Goal: Transaction & Acquisition: Purchase product/service

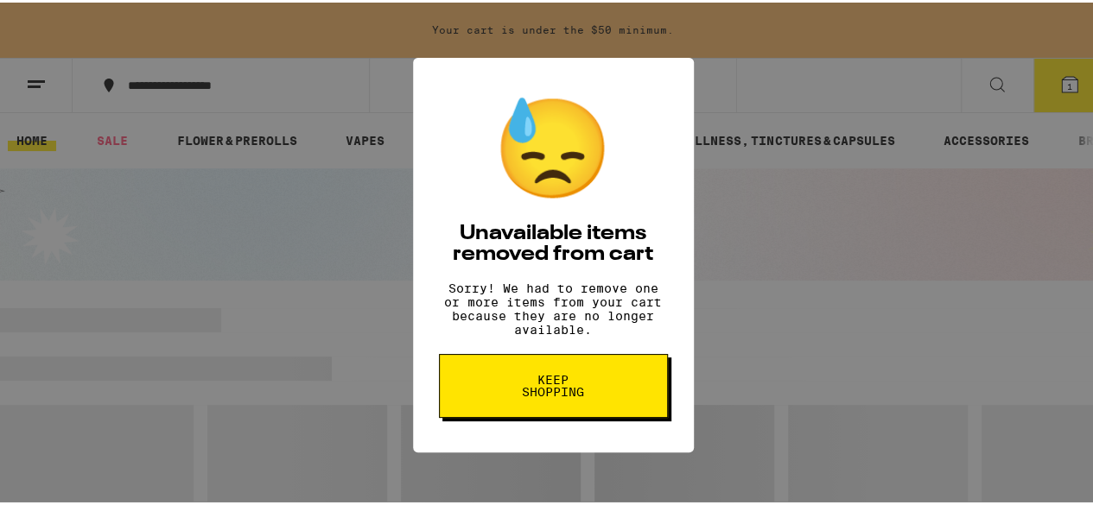
click at [603, 415] on button "Keep Shopping" at bounding box center [553, 384] width 229 height 64
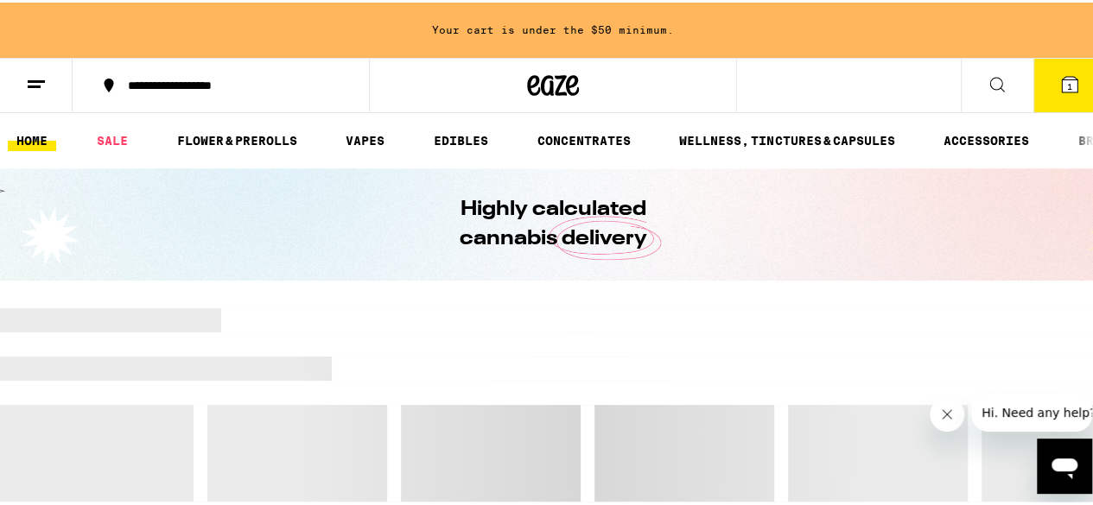
click at [1064, 86] on icon at bounding box center [1069, 82] width 21 height 21
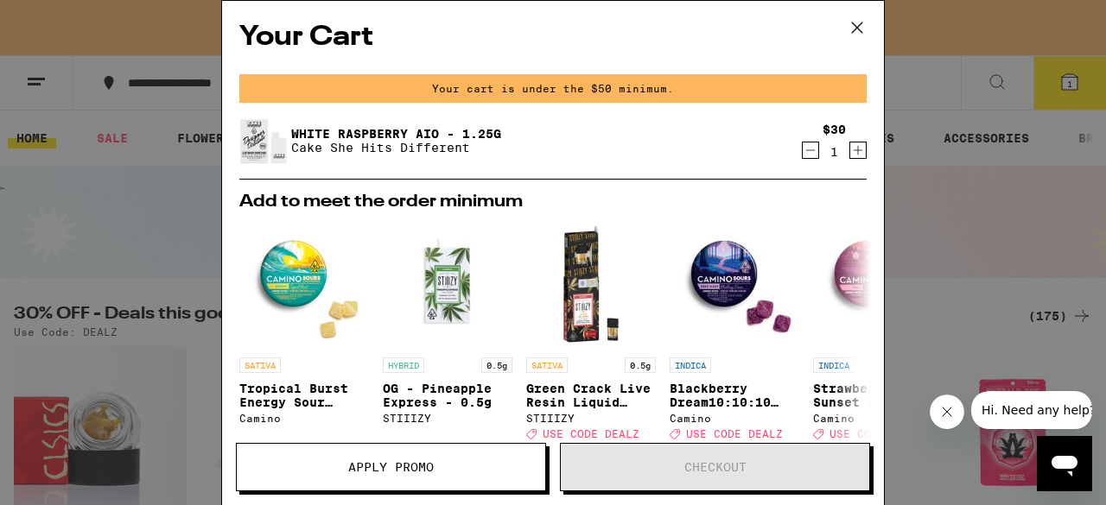
click at [803, 149] on icon "Decrement" at bounding box center [810, 150] width 16 height 21
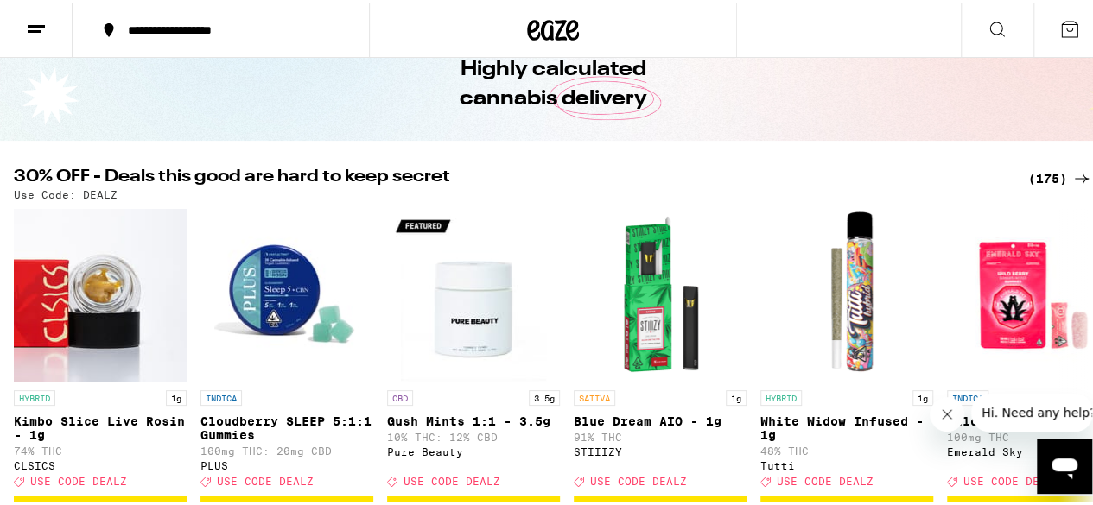
scroll to position [86, 0]
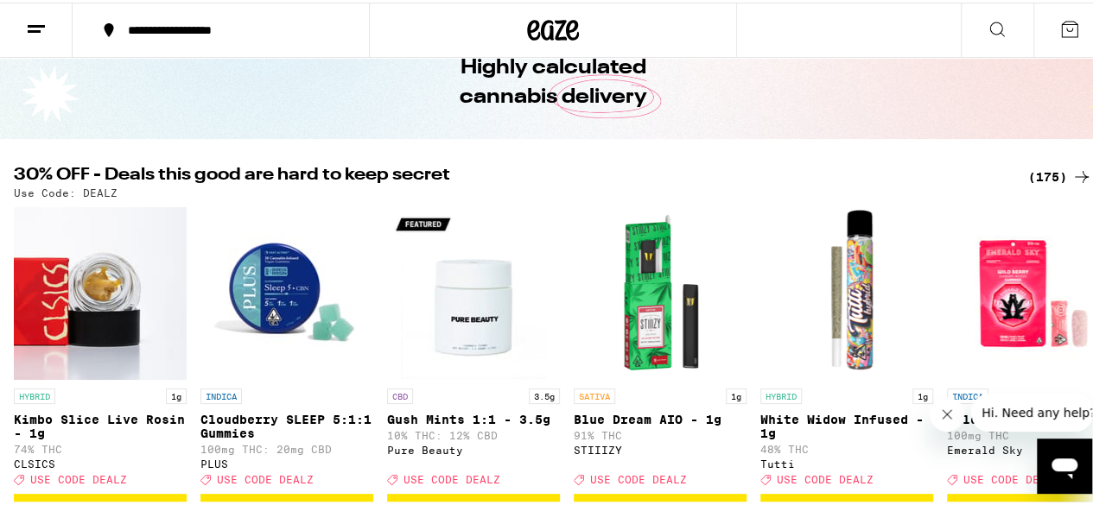
click at [1053, 172] on div "(175)" at bounding box center [1060, 174] width 64 height 21
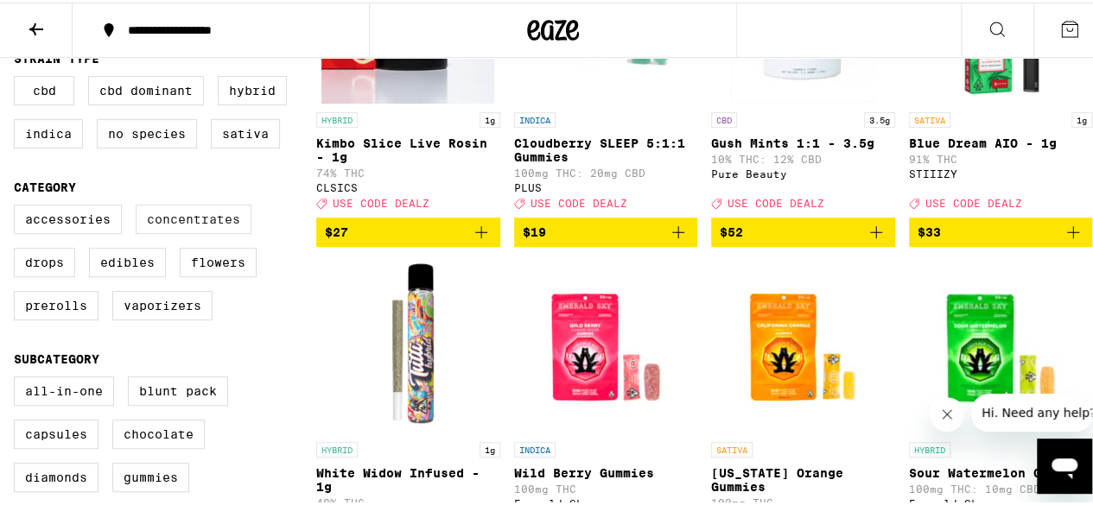
scroll to position [345, 0]
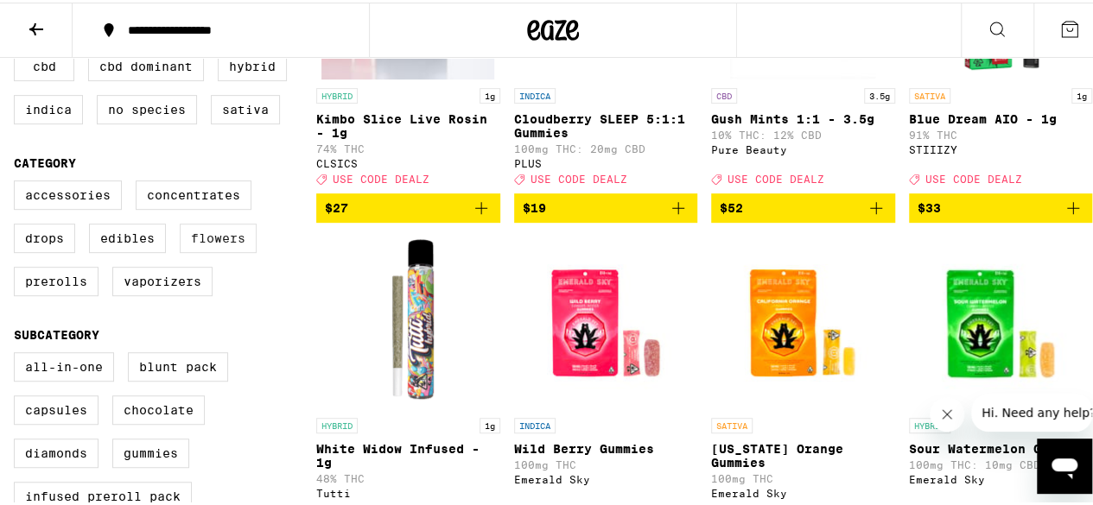
click at [221, 250] on label "Flowers" at bounding box center [218, 235] width 77 height 29
click at [18, 181] on input "Flowers" at bounding box center [17, 181] width 1 height 1
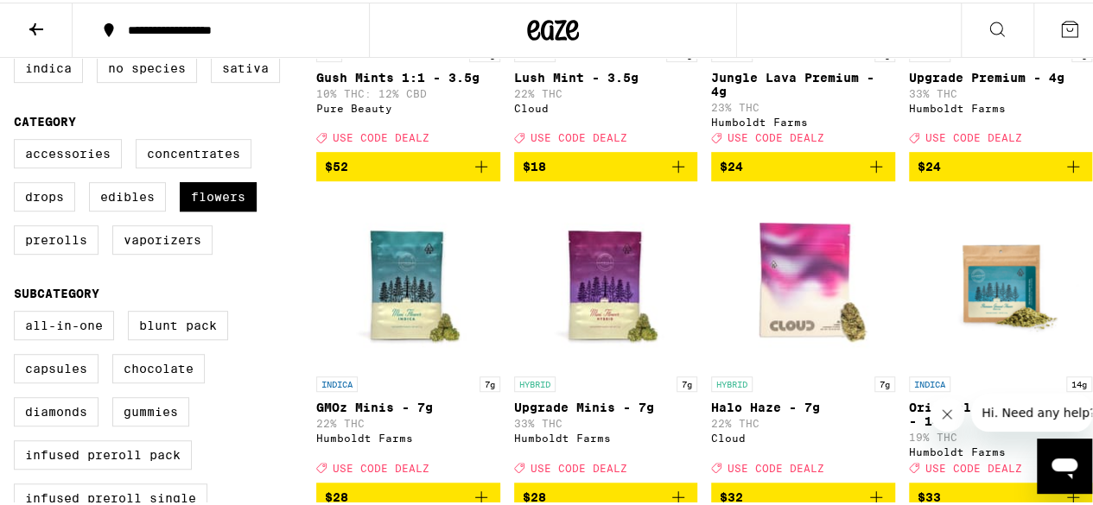
scroll to position [432, 0]
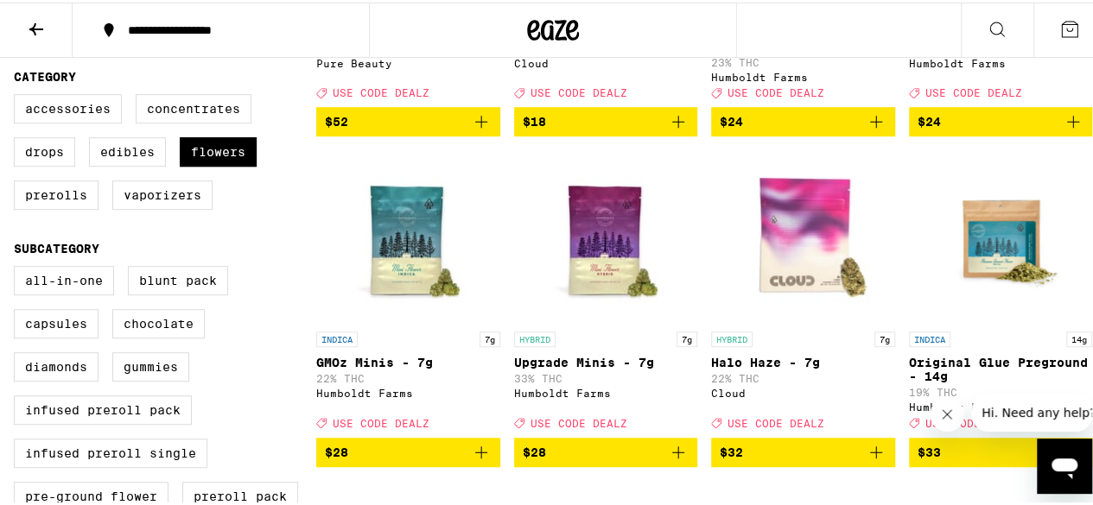
click at [646, 460] on span "$28" at bounding box center [606, 450] width 167 height 21
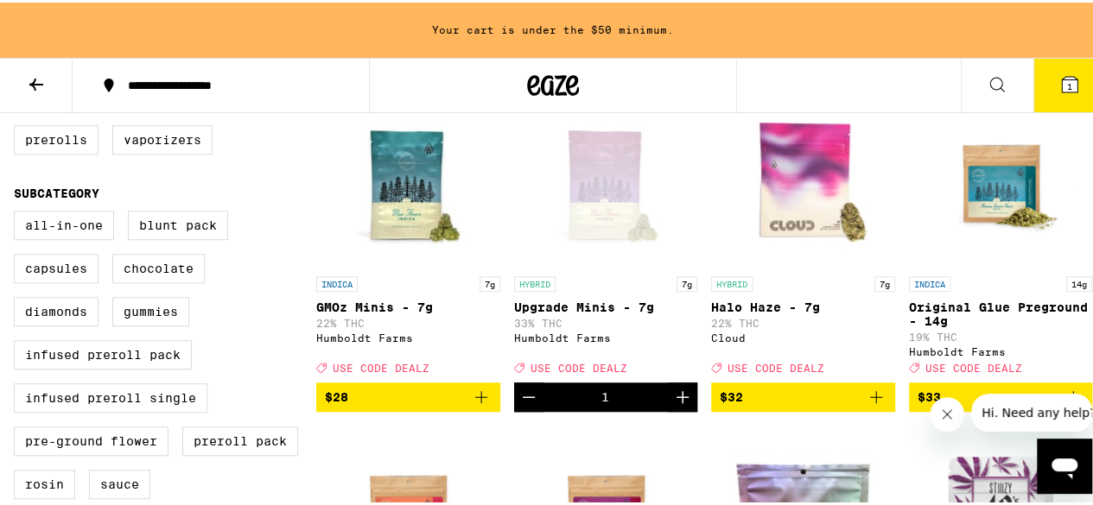
scroll to position [401, 0]
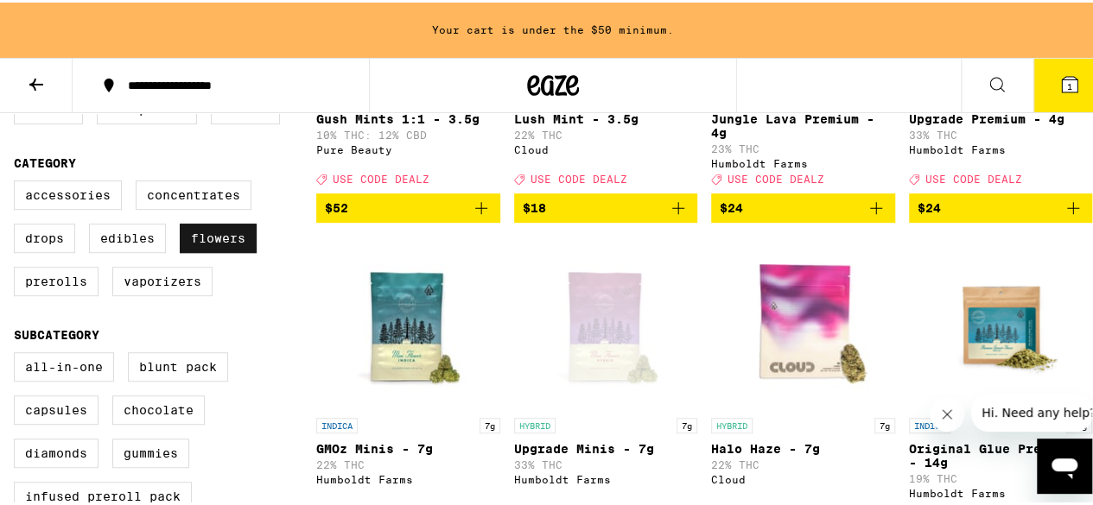
click at [226, 250] on label "Flowers" at bounding box center [218, 235] width 77 height 29
click at [18, 181] on input "Flowers" at bounding box center [17, 181] width 1 height 1
checkbox input "false"
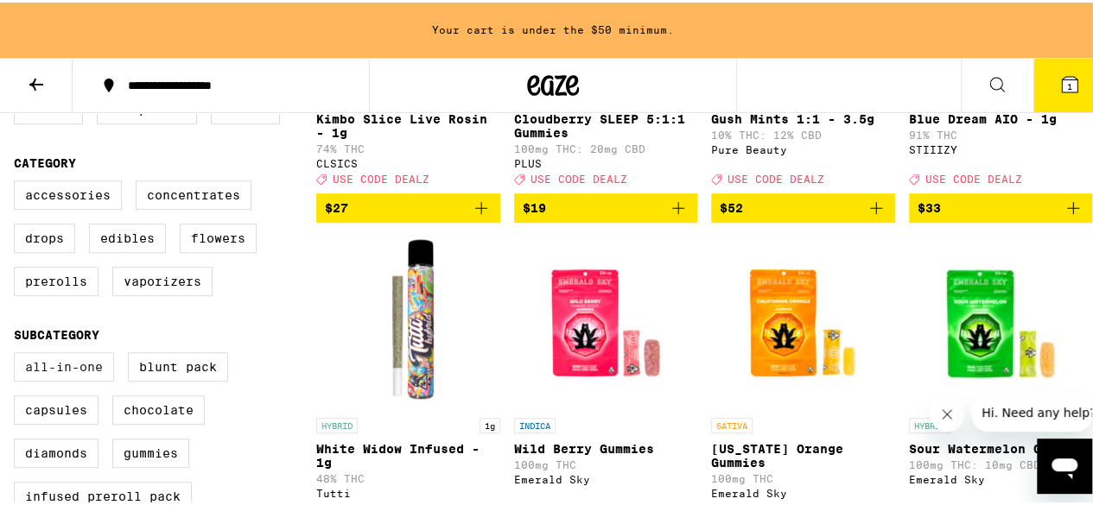
click at [98, 377] on label "All-In-One" at bounding box center [64, 364] width 100 height 29
click at [18, 353] on input "All-In-One" at bounding box center [17, 352] width 1 height 1
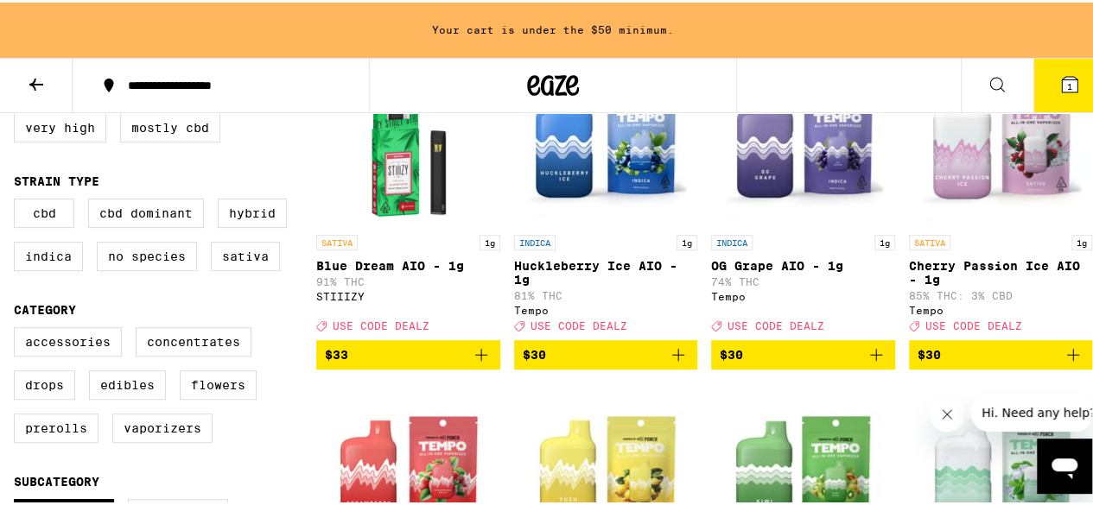
scroll to position [228, 0]
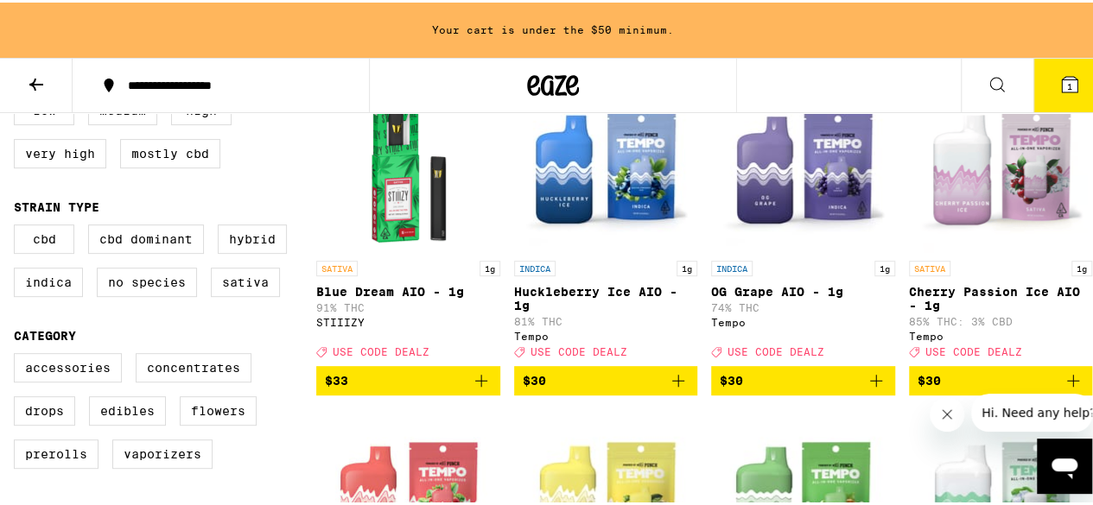
click at [619, 389] on span "$30" at bounding box center [606, 378] width 167 height 21
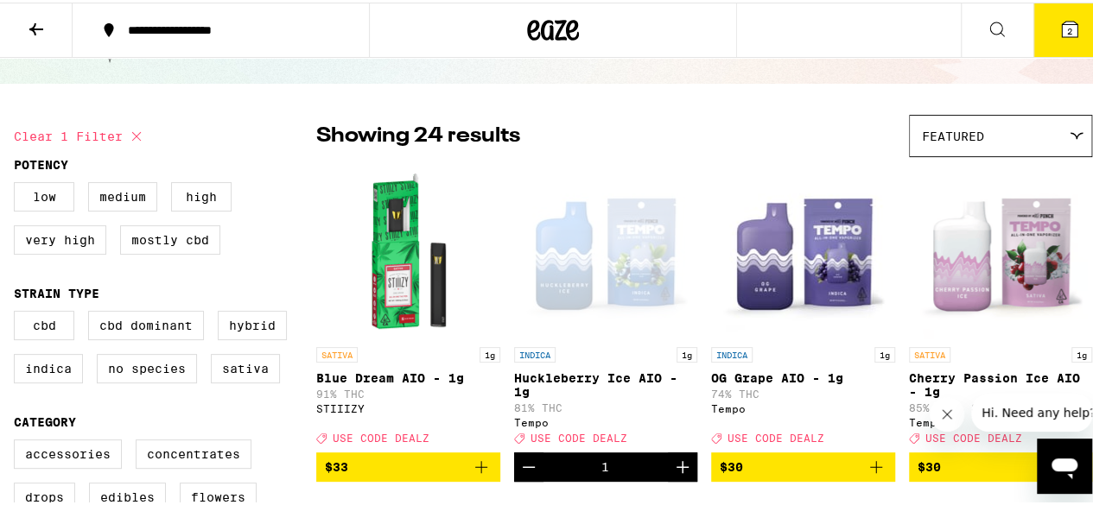
scroll to position [345, 0]
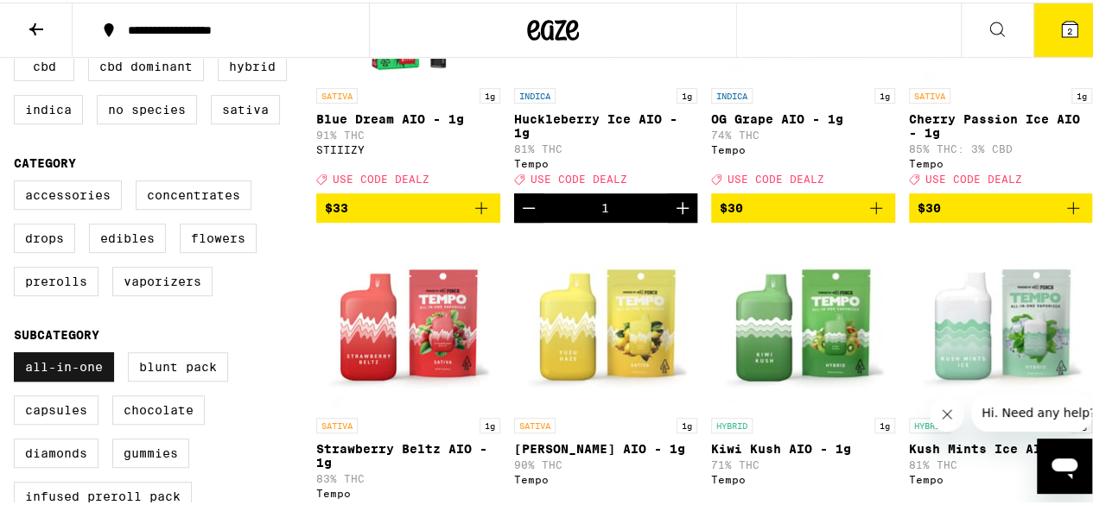
click at [78, 379] on label "All-In-One" at bounding box center [64, 364] width 100 height 29
click at [18, 353] on input "All-In-One" at bounding box center [17, 352] width 1 height 1
checkbox input "false"
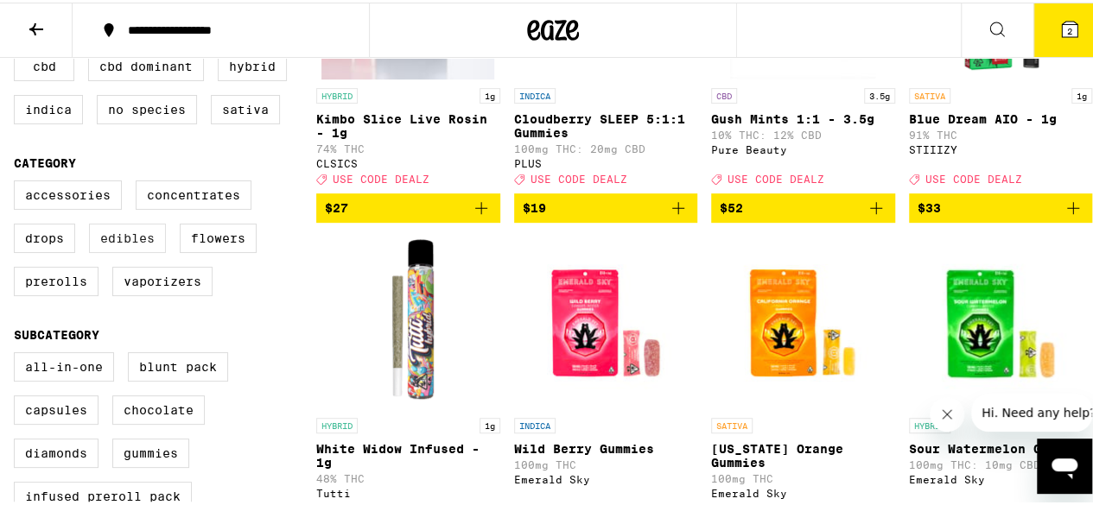
click at [124, 250] on label "Edibles" at bounding box center [127, 235] width 77 height 29
click at [18, 181] on input "Edibles" at bounding box center [17, 181] width 1 height 1
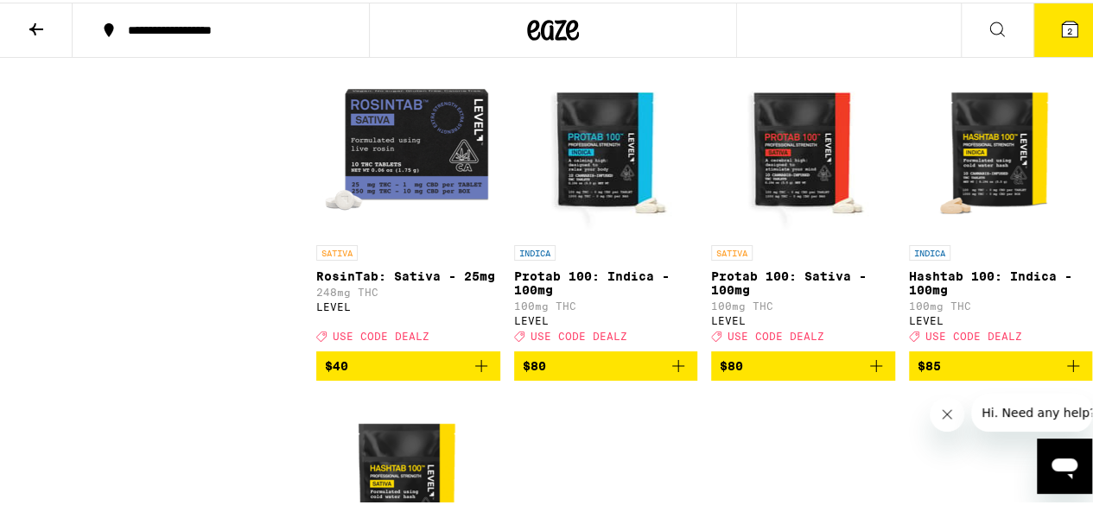
scroll to position [3109, 0]
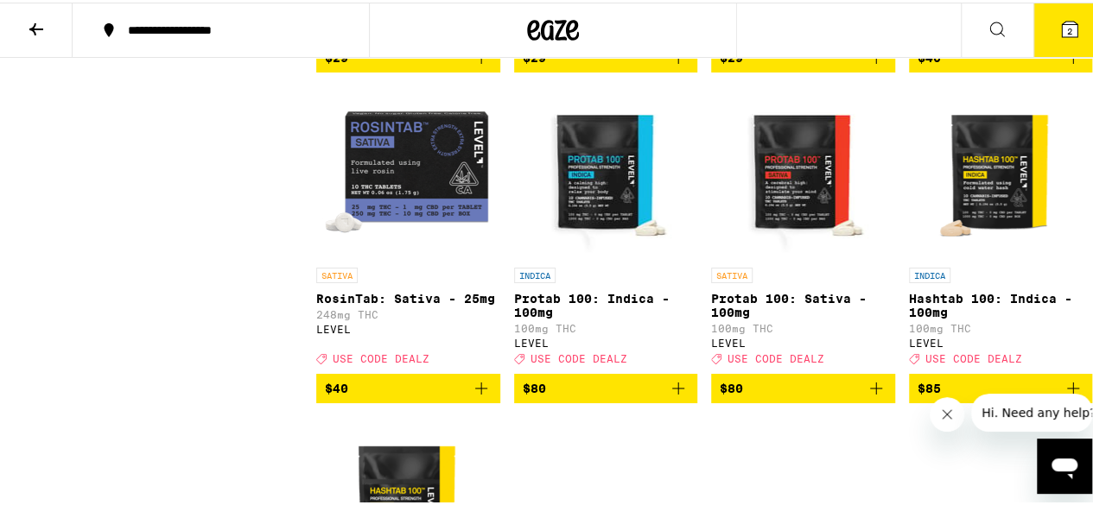
checkbox input "false"
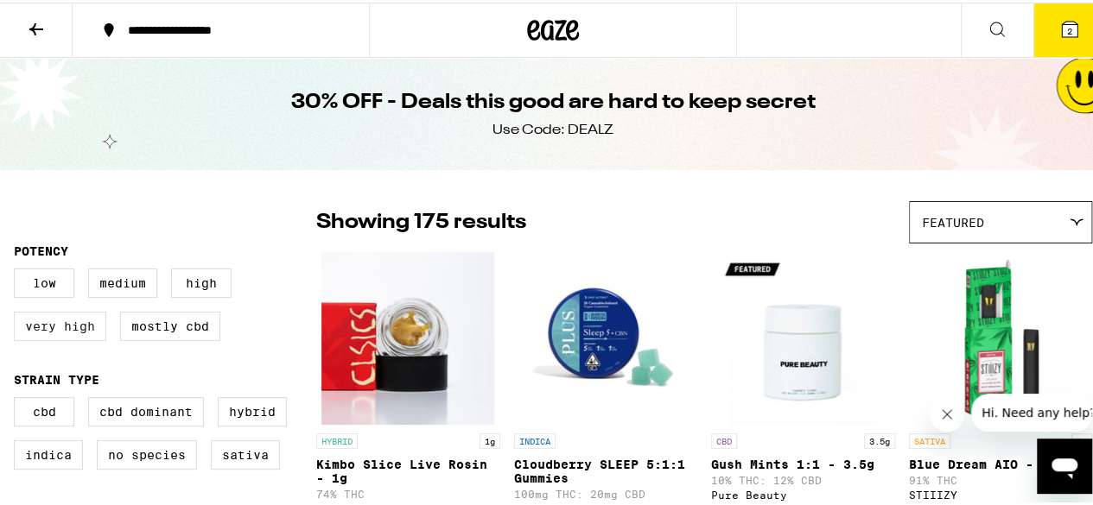
click at [97, 326] on label "Very High" at bounding box center [60, 323] width 92 height 29
click at [18, 269] on input "Very High" at bounding box center [17, 269] width 1 height 1
checkbox input "true"
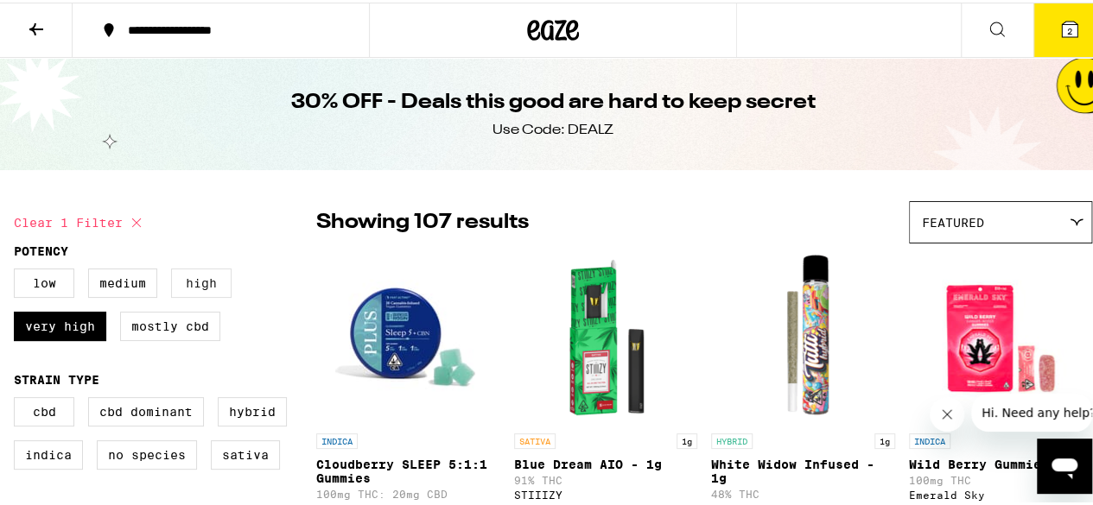
click at [198, 288] on label "High" at bounding box center [201, 280] width 60 height 29
click at [18, 269] on input "High" at bounding box center [17, 269] width 1 height 1
checkbox input "true"
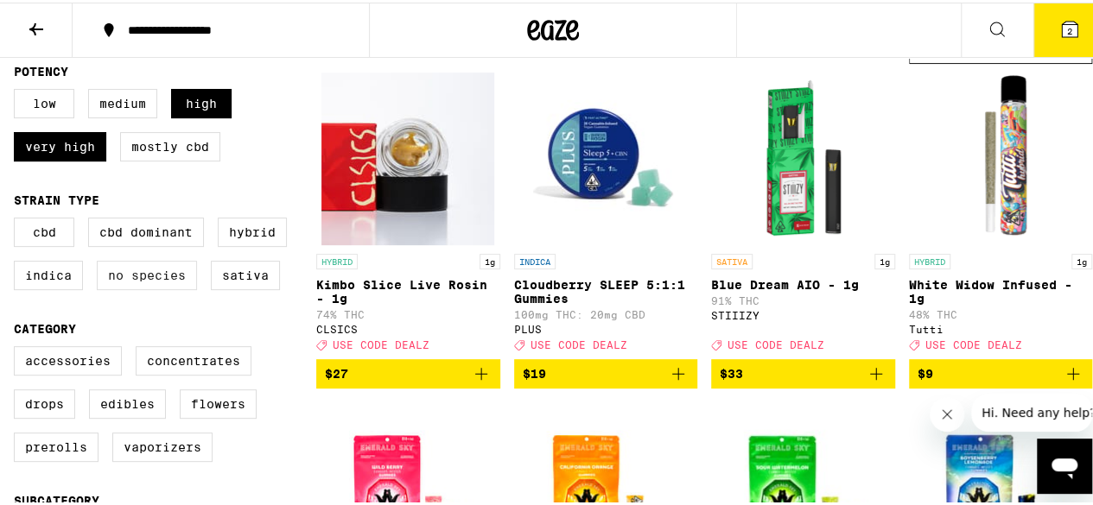
scroll to position [173, 0]
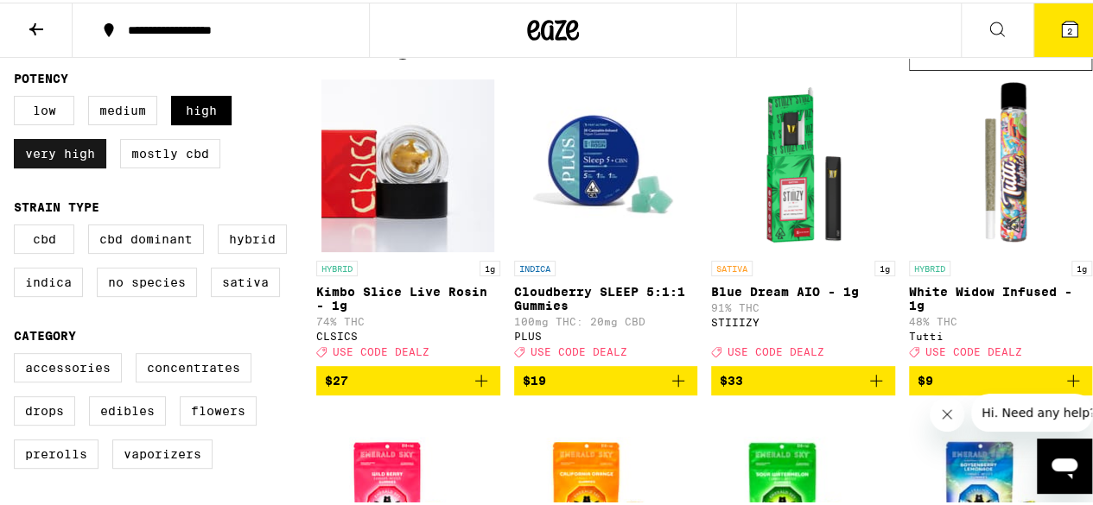
click at [98, 165] on label "Very High" at bounding box center [60, 150] width 92 height 29
click at [18, 97] on input "Very High" at bounding box center [17, 96] width 1 height 1
checkbox input "false"
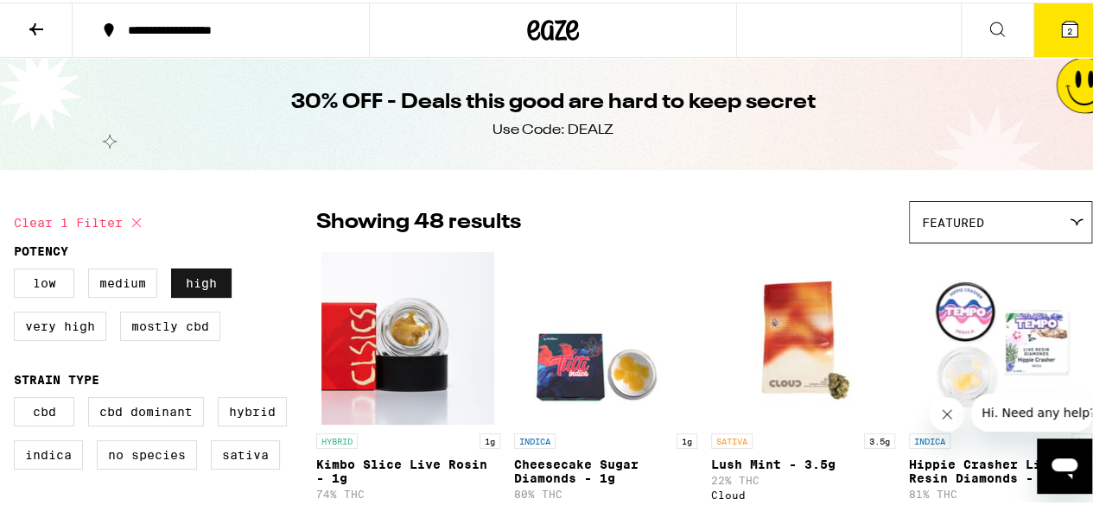
click at [207, 279] on label "High" at bounding box center [201, 280] width 60 height 29
click at [18, 269] on input "High" at bounding box center [17, 269] width 1 height 1
checkbox input "false"
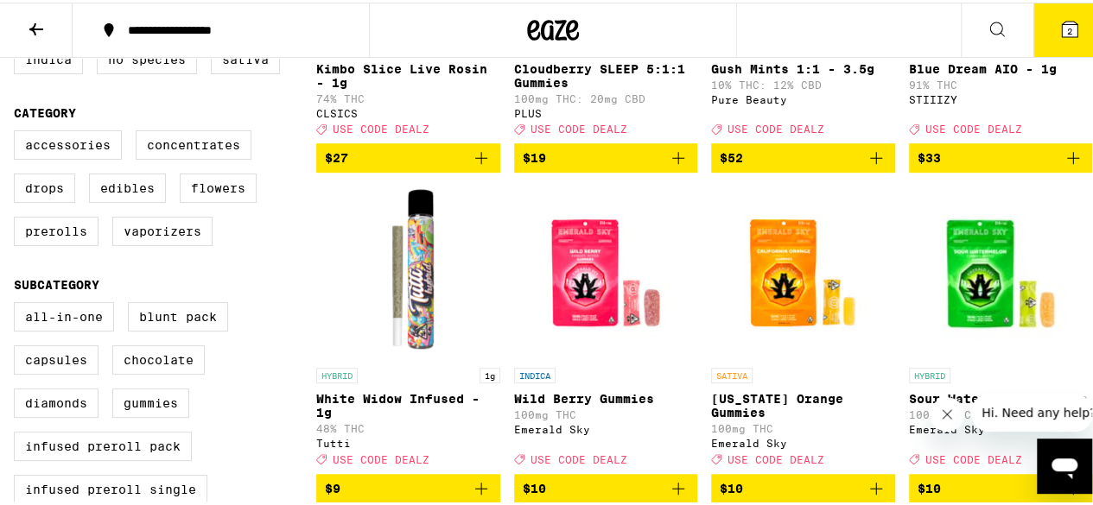
scroll to position [432, 0]
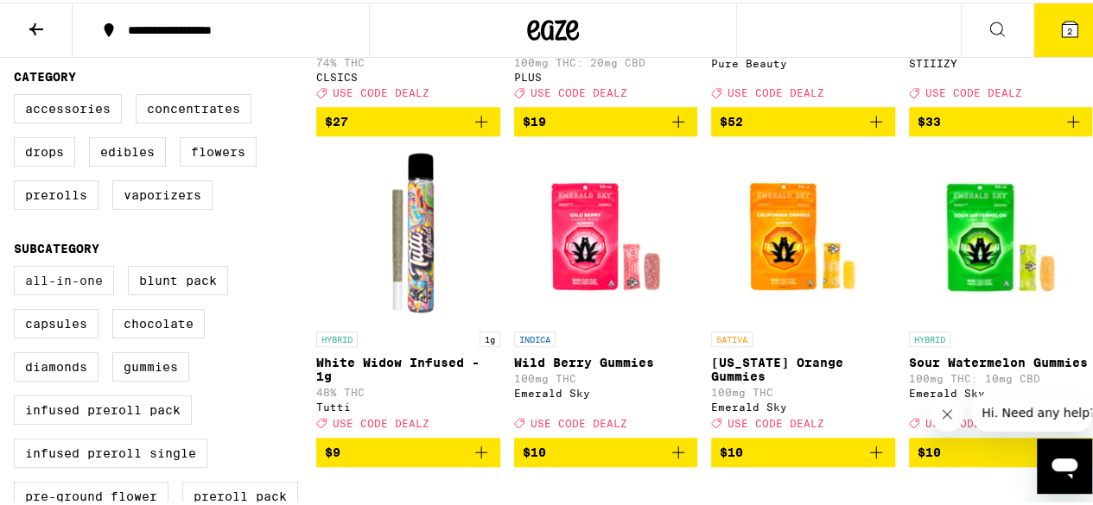
click at [67, 293] on label "All-In-One" at bounding box center [64, 277] width 100 height 29
click at [18, 267] on input "All-In-One" at bounding box center [17, 266] width 1 height 1
checkbox input "true"
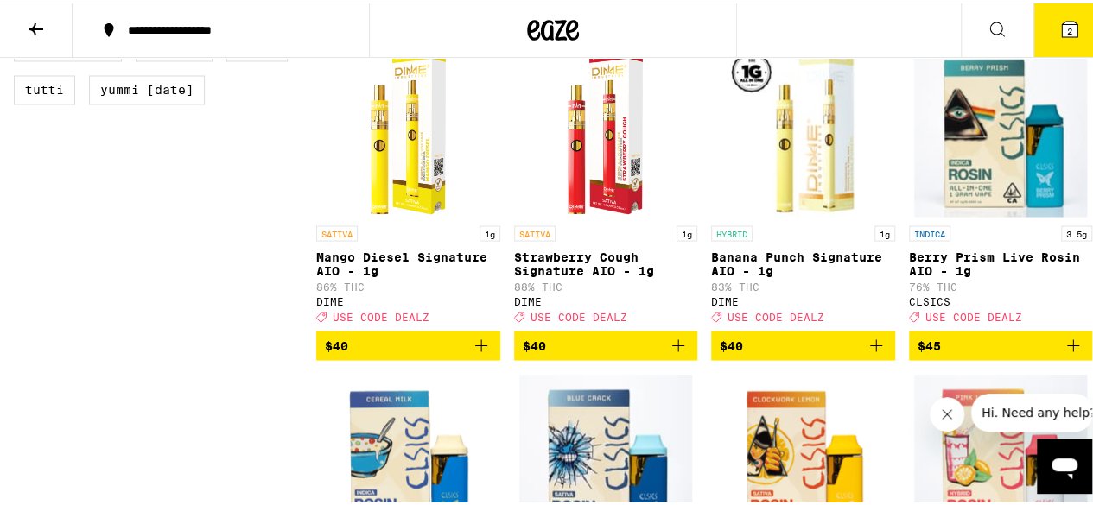
scroll to position [1555, 0]
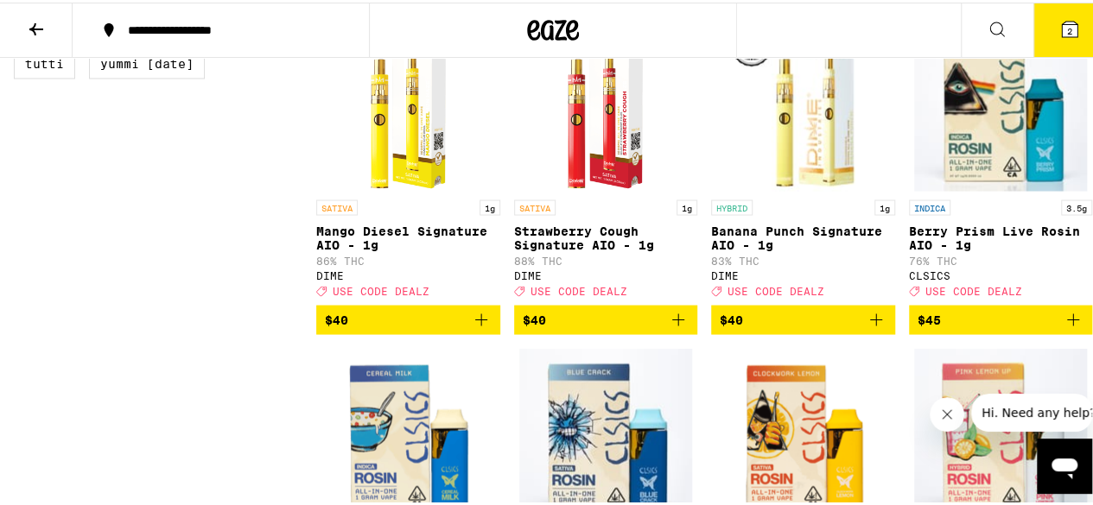
click at [453, 327] on span "$40" at bounding box center [408, 317] width 167 height 21
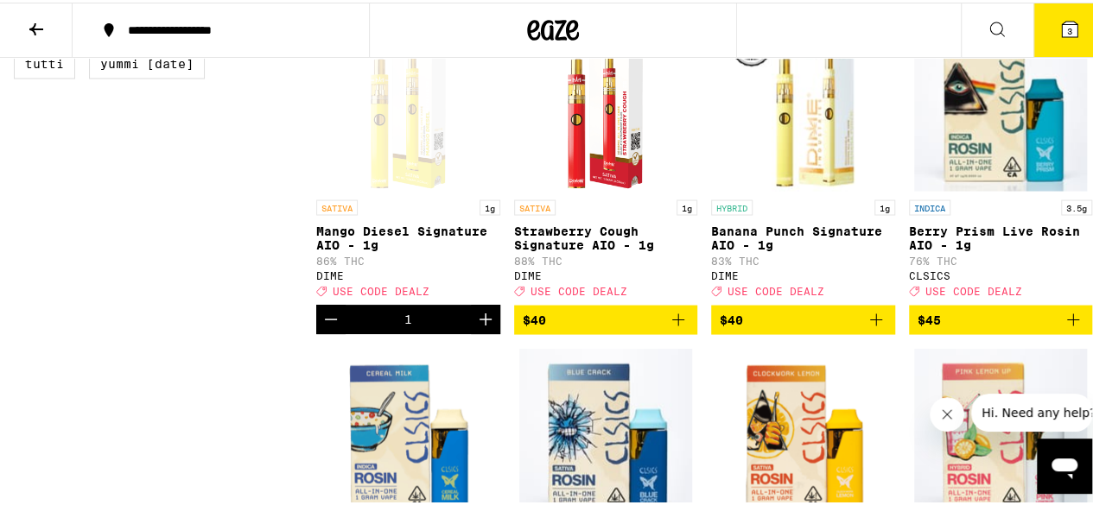
click at [1059, 36] on icon at bounding box center [1069, 26] width 21 height 21
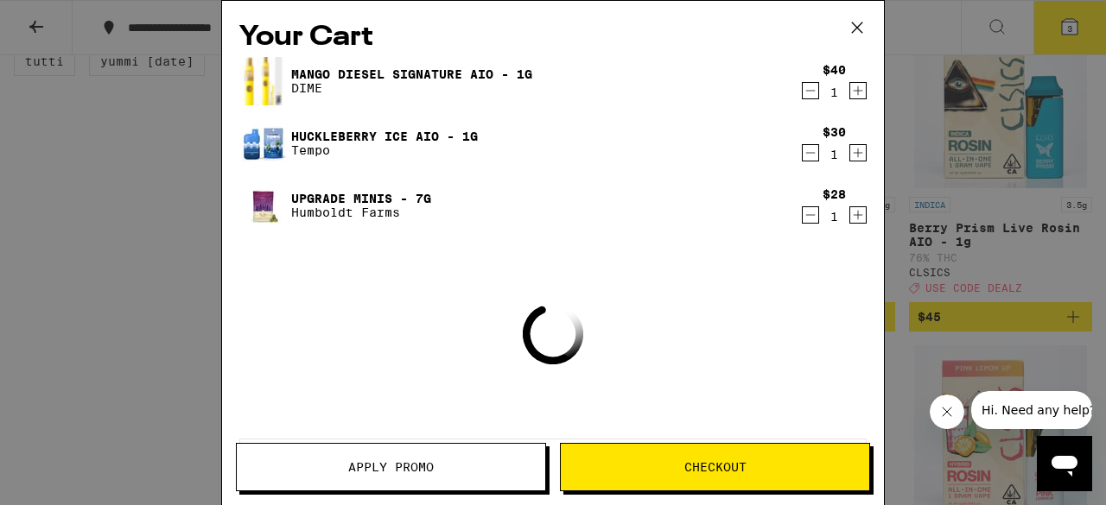
click at [400, 466] on span "Apply Promo" at bounding box center [391, 467] width 86 height 12
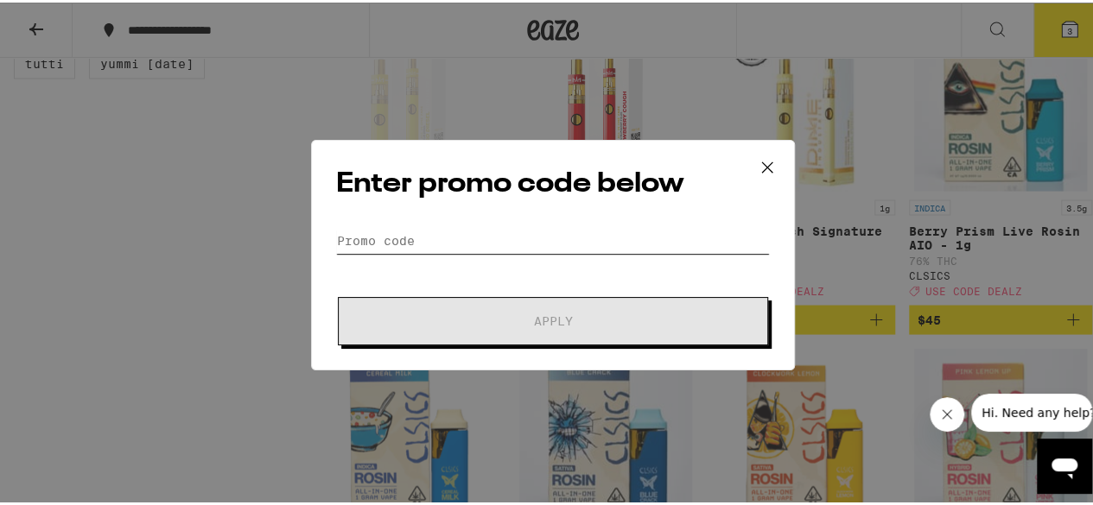
click at [596, 227] on input "Promo Code" at bounding box center [553, 238] width 434 height 26
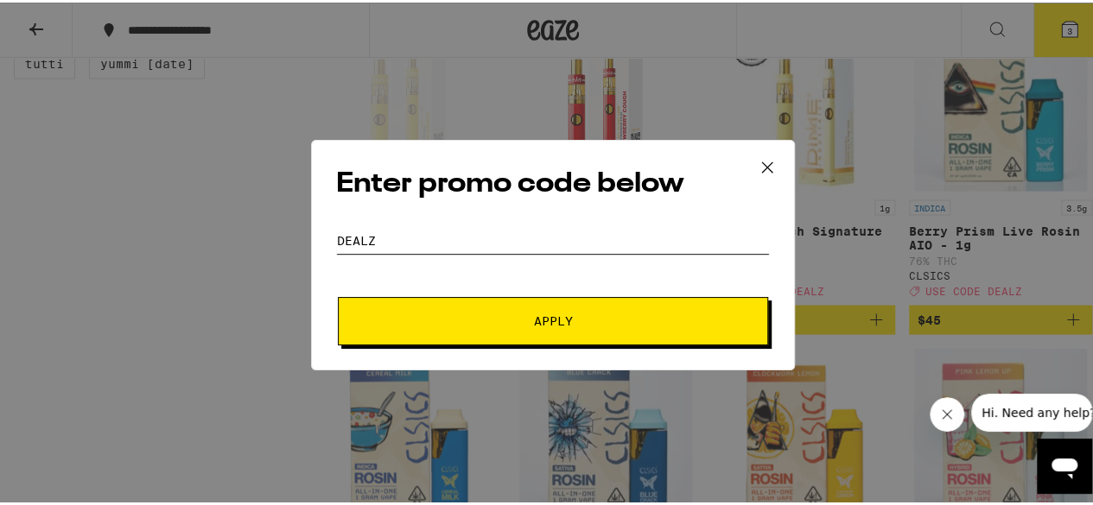
type input "dealz"
click at [338, 295] on button "Apply" at bounding box center [553, 319] width 430 height 48
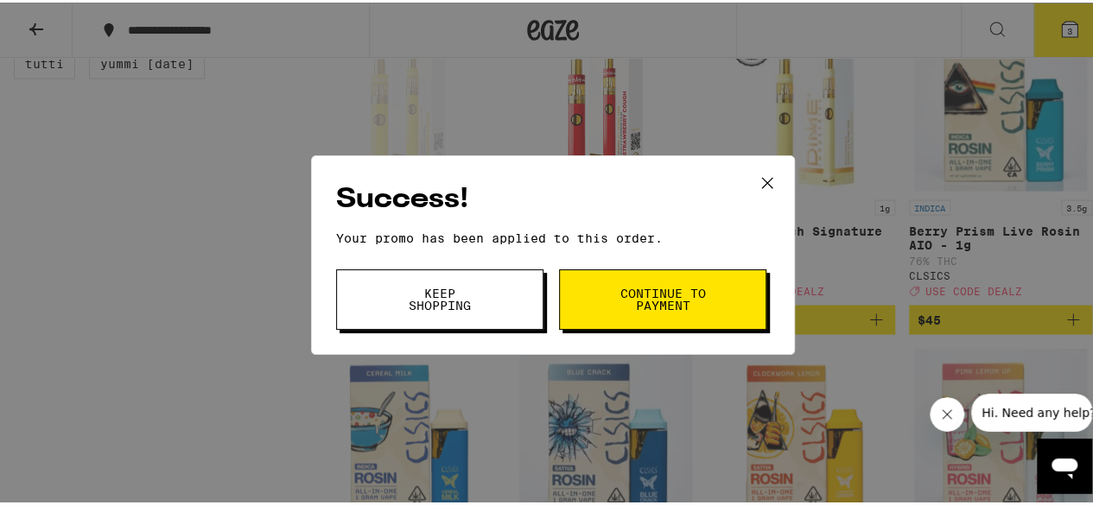
click at [618, 298] on span "Continue to payment" at bounding box center [662, 297] width 88 height 24
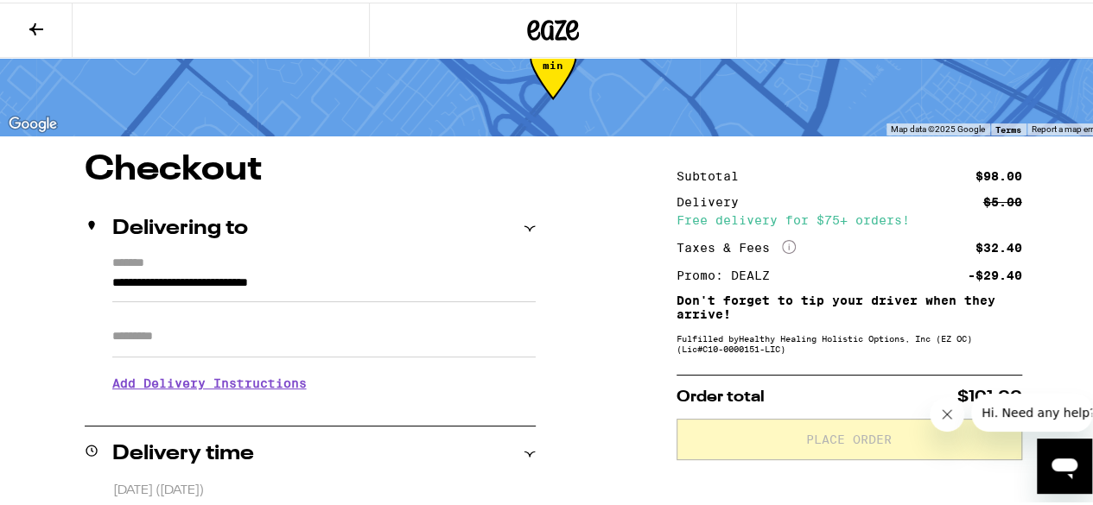
scroll to position [173, 0]
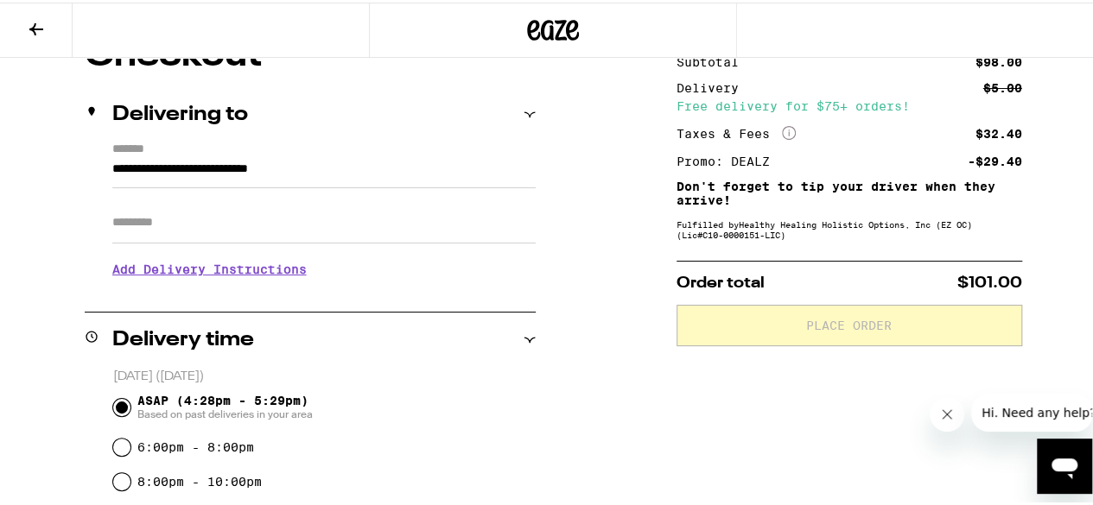
click at [434, 220] on input "Apt/Suite" at bounding box center [323, 220] width 423 height 41
type input "***"
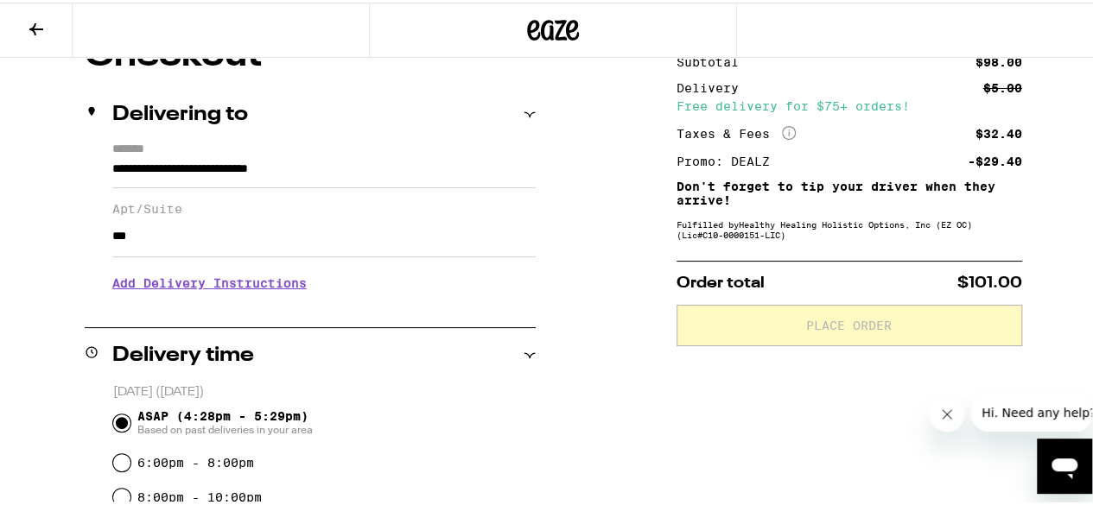
click at [245, 286] on h3 "Add Delivery Instructions" at bounding box center [323, 281] width 423 height 40
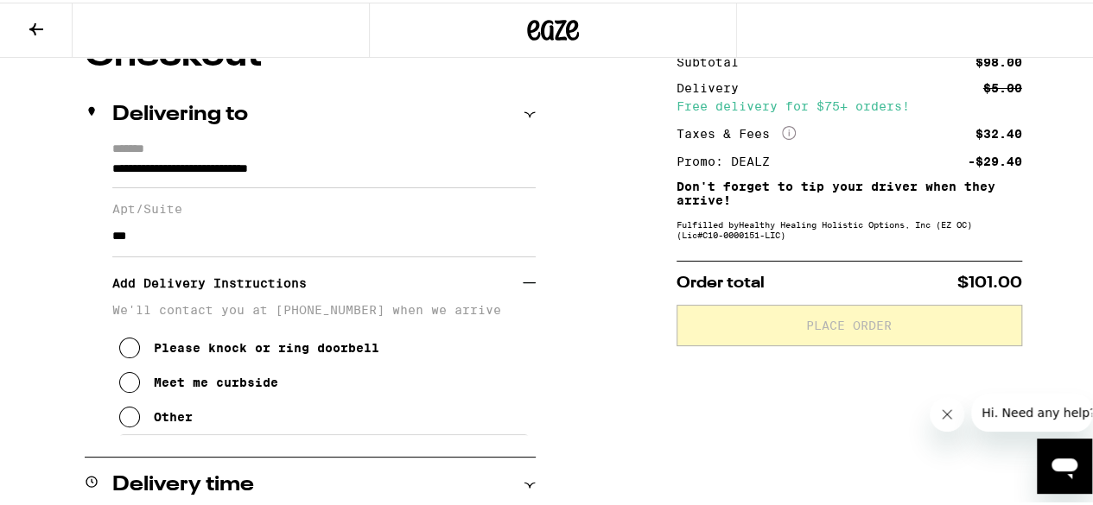
click at [204, 386] on div "Meet me curbside" at bounding box center [216, 380] width 124 height 14
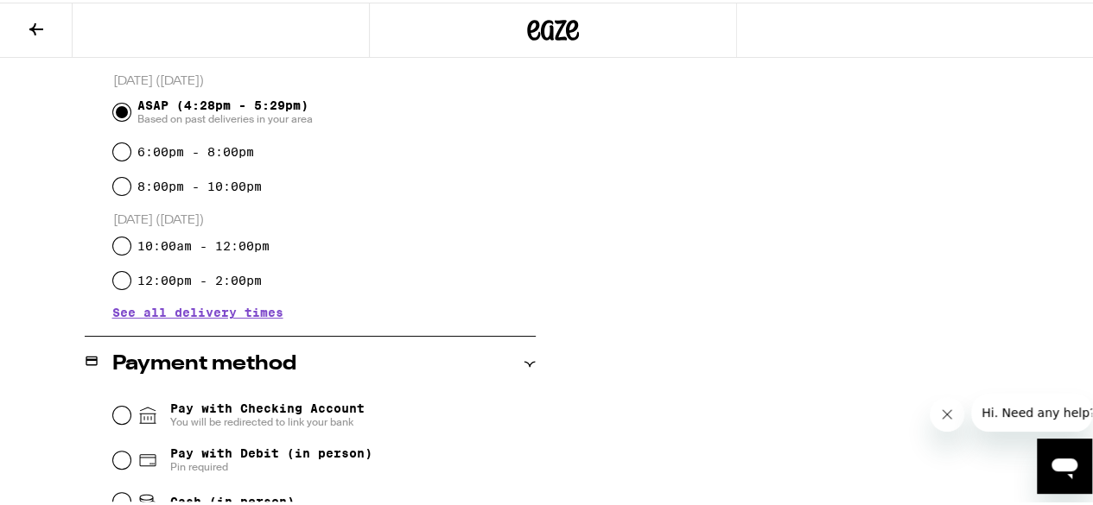
scroll to position [691, 0]
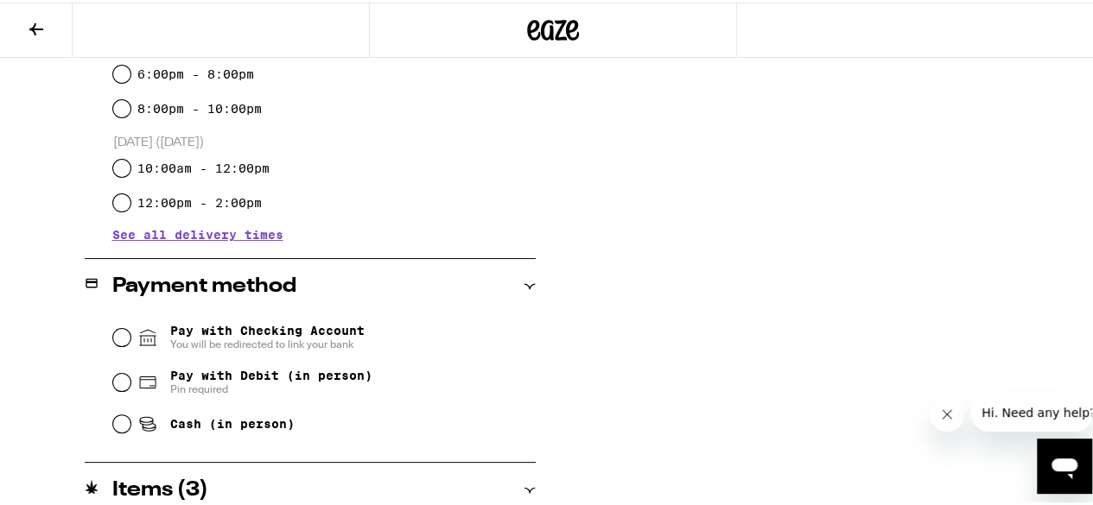
click at [247, 379] on span "Pay with Debit (in person)" at bounding box center [271, 373] width 202 height 14
click at [130, 379] on input "Pay with Debit (in person) Pin required" at bounding box center [121, 379] width 17 height 17
radio input "true"
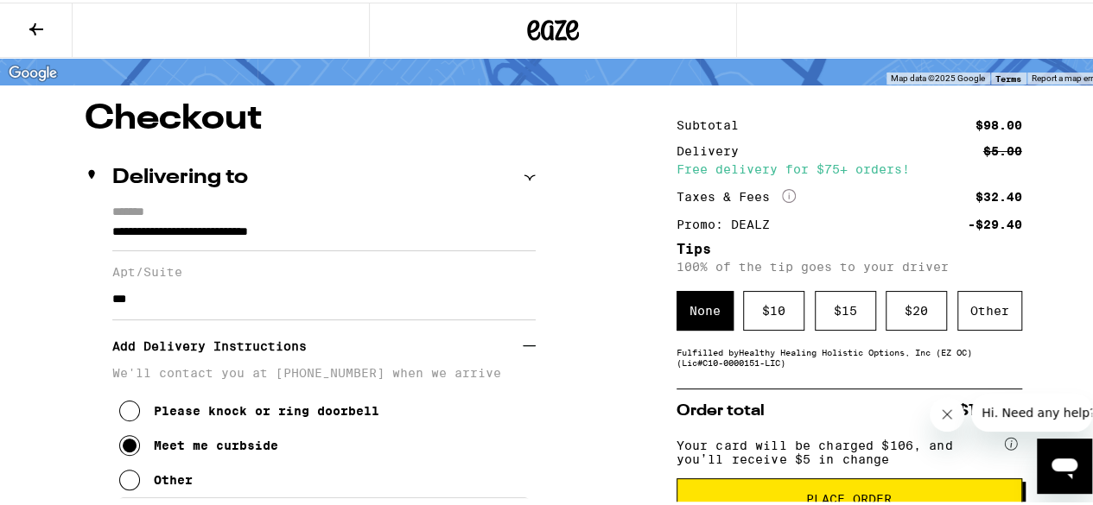
scroll to position [196, 0]
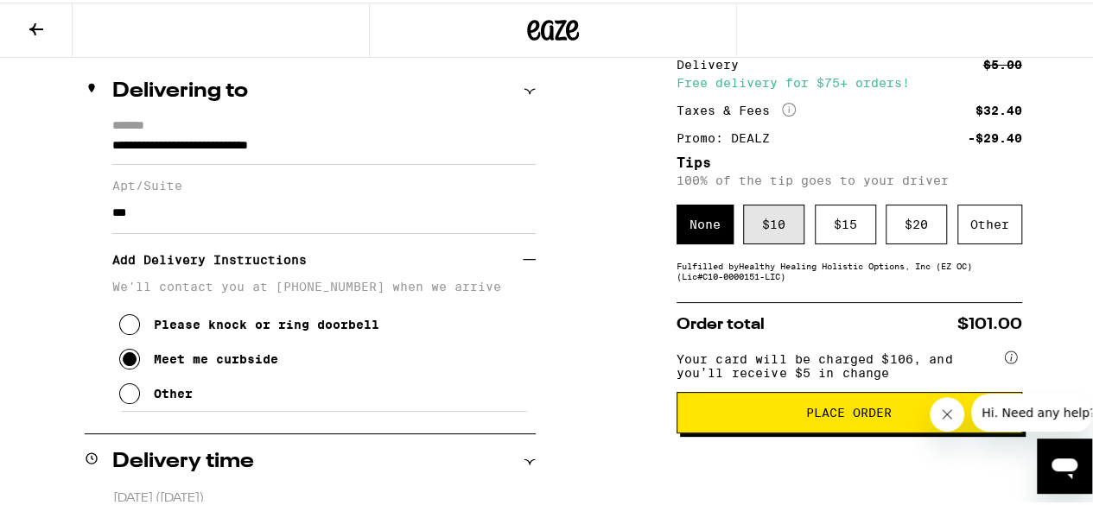
click at [756, 222] on div "$ 10" at bounding box center [773, 222] width 61 height 40
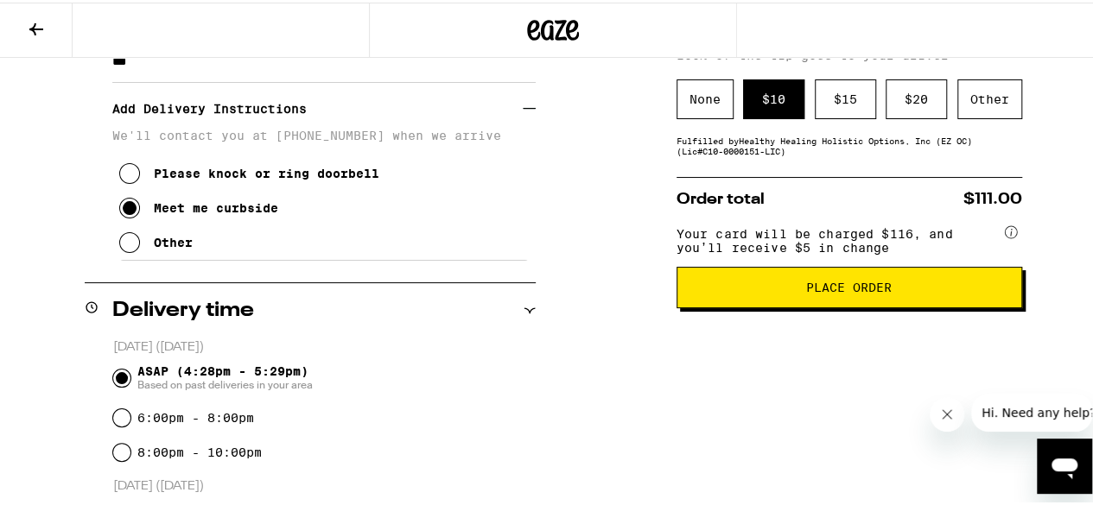
scroll to position [369, 0]
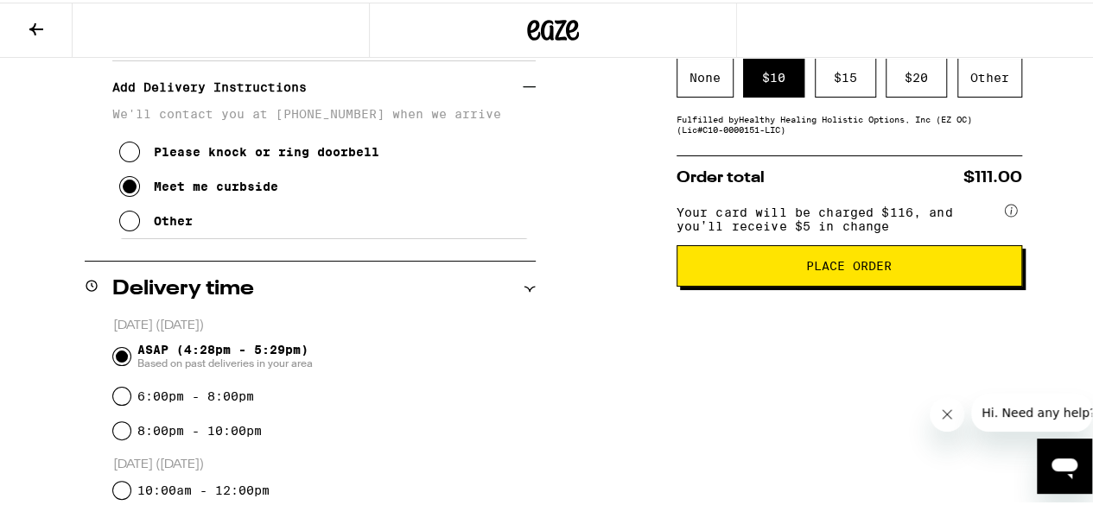
click at [840, 269] on span "Place Order" at bounding box center [849, 263] width 86 height 12
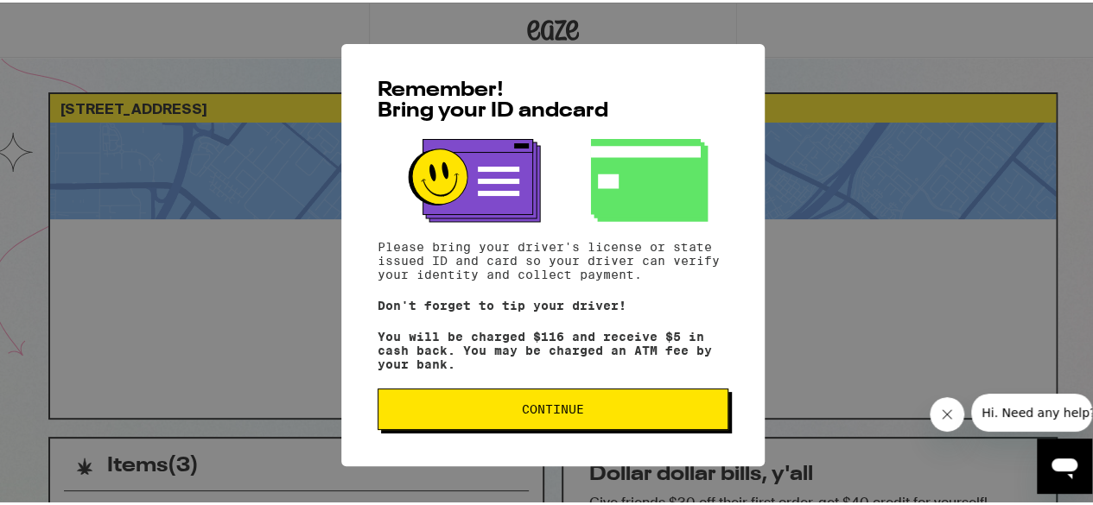
click at [646, 411] on span "Continue" at bounding box center [552, 407] width 321 height 12
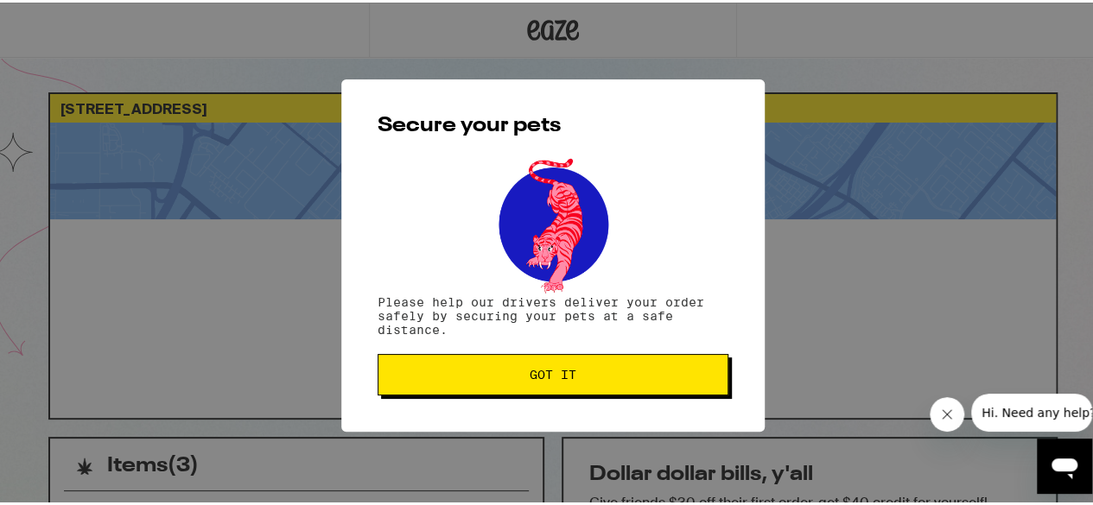
click at [612, 392] on button "Got it" at bounding box center [552, 372] width 351 height 41
